Goal: Task Accomplishment & Management: Manage account settings

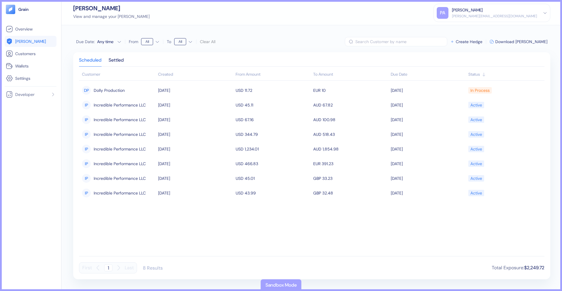
click at [37, 38] on link "[PERSON_NAME]" at bounding box center [31, 41] width 50 height 7
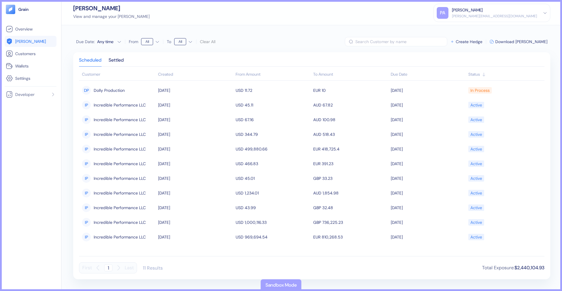
click at [163, 73] on div "Created" at bounding box center [195, 74] width 75 height 6
